Goal: Transaction & Acquisition: Purchase product/service

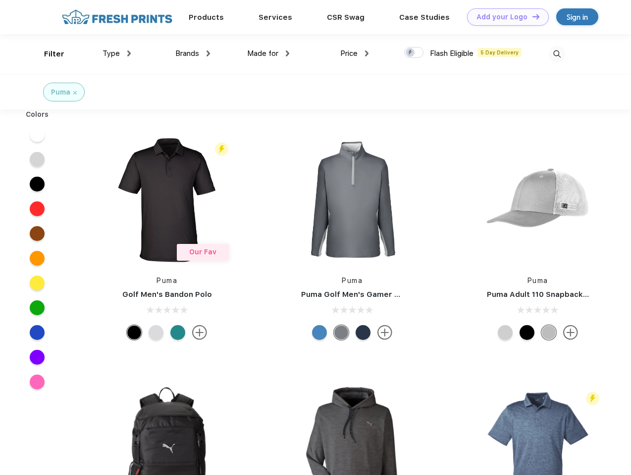
click at [504, 17] on link "Add your Logo Design Tool" at bounding box center [508, 16] width 82 height 17
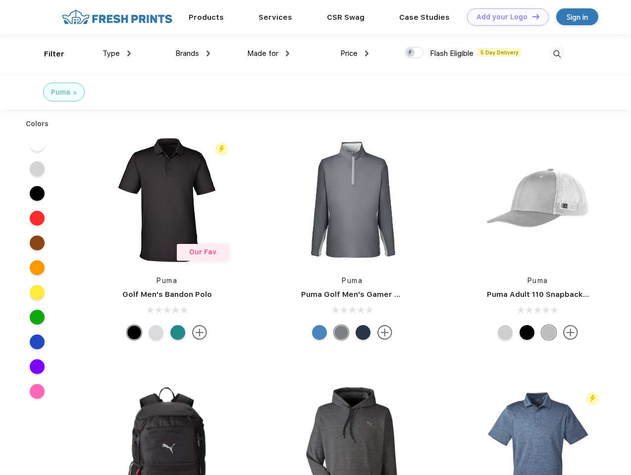
click at [0, 0] on div "Design Tool" at bounding box center [0, 0] width 0 height 0
click at [531, 16] on link "Add your Logo Design Tool" at bounding box center [508, 16] width 82 height 17
click at [48, 54] on div "Filter" at bounding box center [54, 54] width 20 height 11
click at [117, 53] on span "Type" at bounding box center [110, 53] width 17 height 9
click at [193, 53] on span "Brands" at bounding box center [187, 53] width 24 height 9
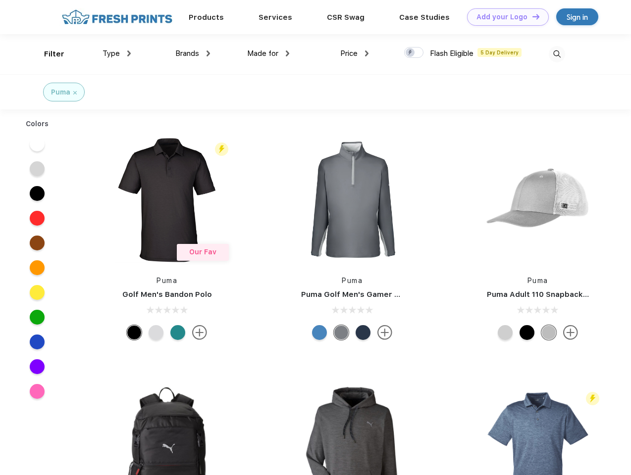
click at [268, 53] on span "Made for" at bounding box center [262, 53] width 31 height 9
click at [354, 53] on span "Price" at bounding box center [348, 53] width 17 height 9
click at [414, 53] on div at bounding box center [413, 52] width 19 height 11
click at [410, 53] on input "checkbox" at bounding box center [407, 50] width 6 height 6
click at [556, 54] on img at bounding box center [557, 54] width 16 height 16
